Goal: Information Seeking & Learning: Understand process/instructions

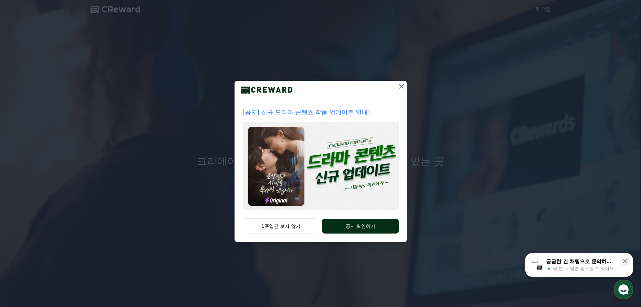
click at [384, 226] on button "공지 확인하기" at bounding box center [360, 225] width 76 height 15
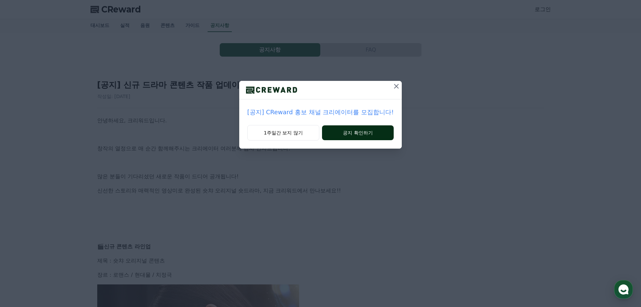
click at [372, 134] on button "공지 확인하기" at bounding box center [358, 132] width 72 height 15
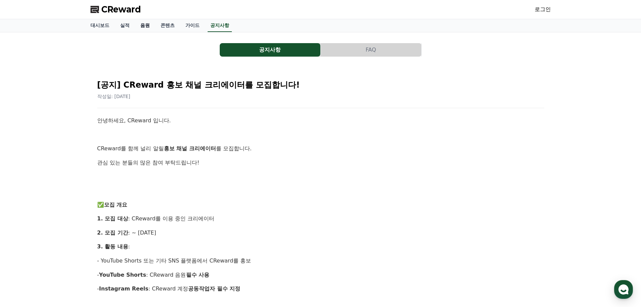
click at [143, 27] on link "음원" at bounding box center [145, 25] width 20 height 13
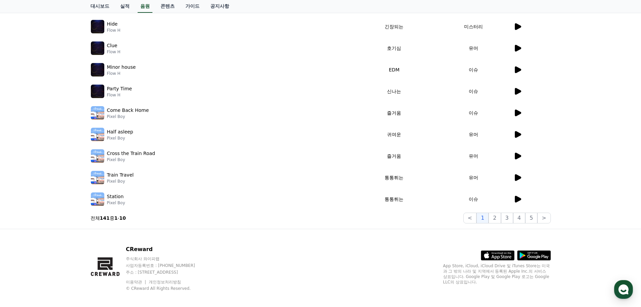
scroll to position [135, 0]
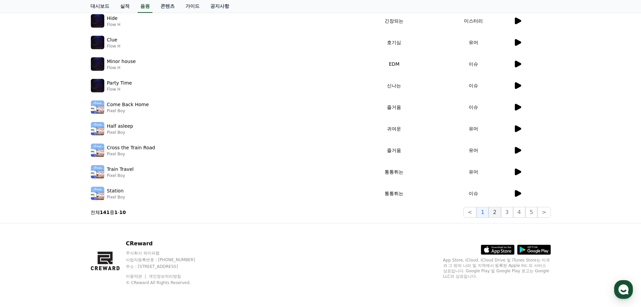
click at [497, 211] on button "2" at bounding box center [495, 212] width 12 height 11
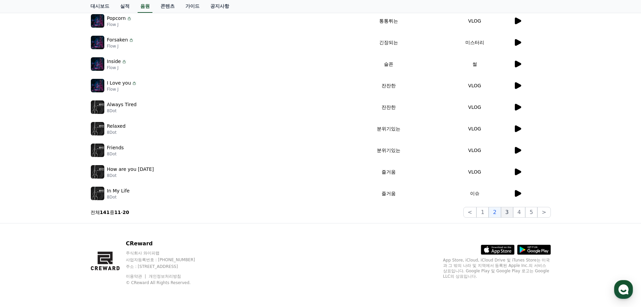
click at [509, 213] on button "3" at bounding box center [507, 212] width 12 height 11
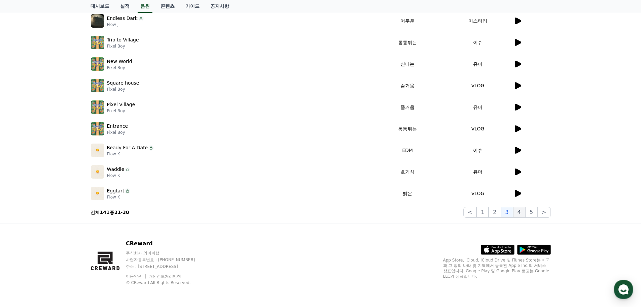
click at [521, 212] on button "4" at bounding box center [519, 212] width 12 height 11
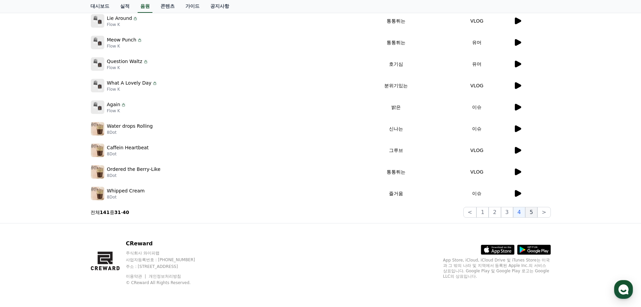
click at [535, 211] on button "5" at bounding box center [531, 212] width 12 height 11
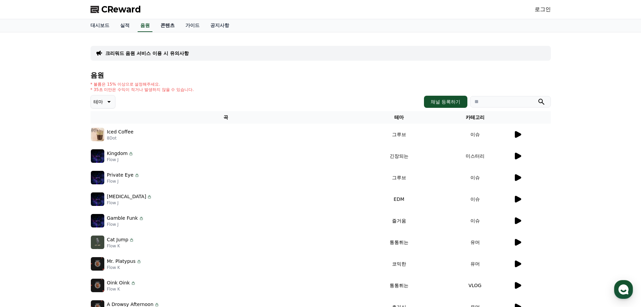
click at [167, 26] on link "콘텐츠" at bounding box center [167, 25] width 25 height 13
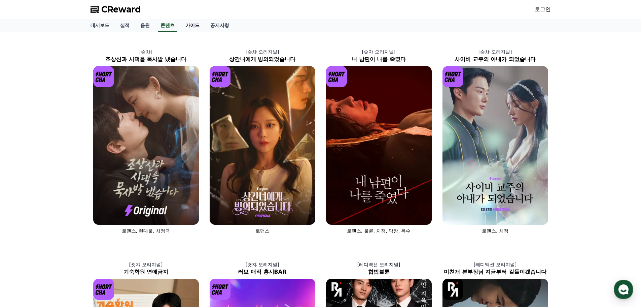
click at [191, 25] on link "가이드" at bounding box center [192, 25] width 25 height 13
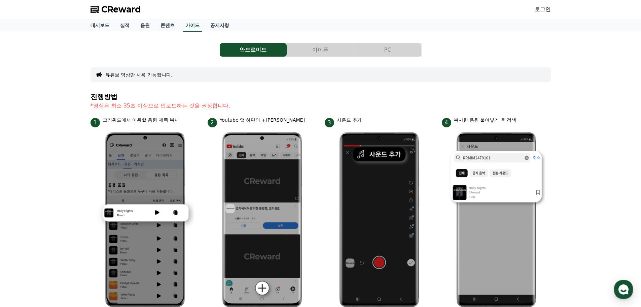
click at [322, 49] on button "아이폰" at bounding box center [320, 49] width 67 height 13
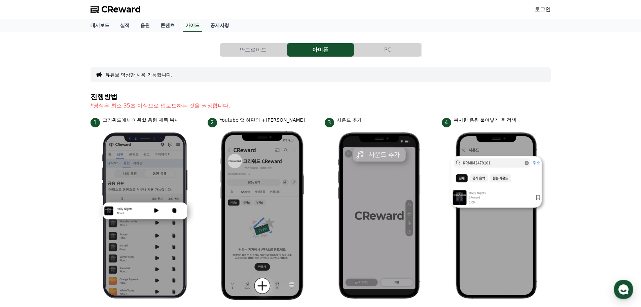
click at [379, 49] on button "PC" at bounding box center [387, 49] width 67 height 13
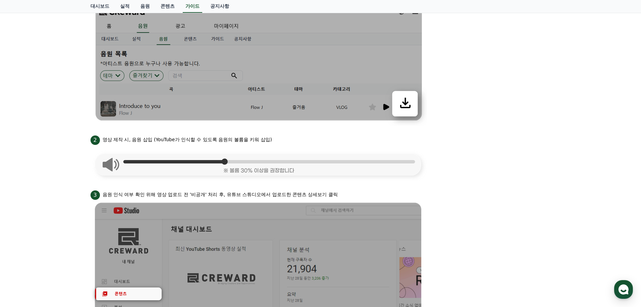
scroll to position [200, 0]
click at [140, 5] on link "음원" at bounding box center [145, 6] width 20 height 13
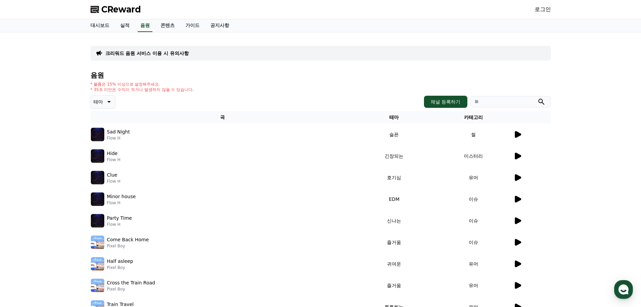
click at [517, 133] on icon at bounding box center [518, 134] width 6 height 7
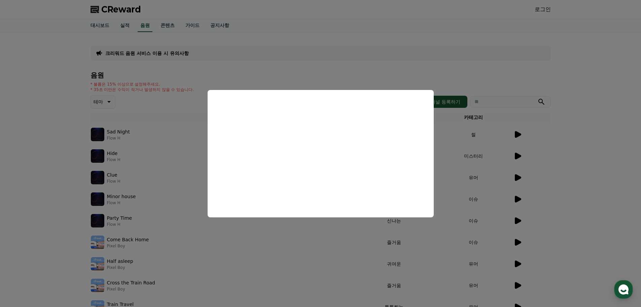
click at [457, 155] on button "close modal" at bounding box center [320, 153] width 641 height 307
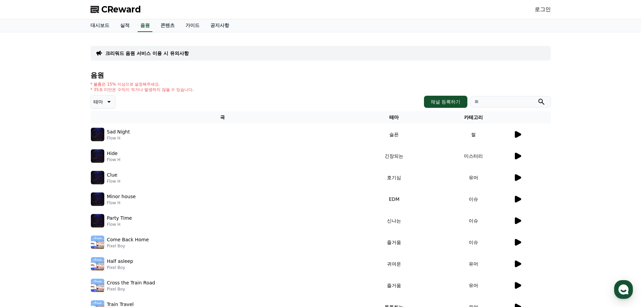
click at [110, 102] on icon at bounding box center [108, 102] width 8 height 8
click at [579, 159] on div "크리워드 음원 서비스 이용 시 유의사항 음원 * 볼륨은 15% 이상으로 설정해주세요. * 35초 미만은 수익이 적거나 발생하지 않을 수 있습니…" at bounding box center [320, 194] width 641 height 325
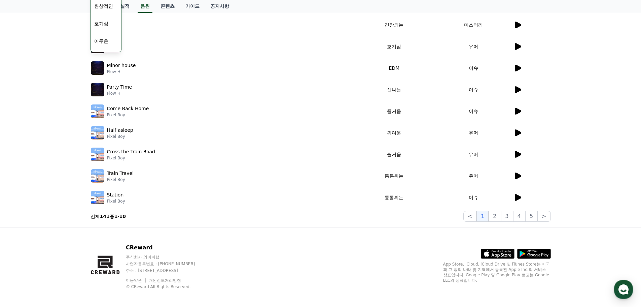
scroll to position [135, 0]
